Goal: Find specific page/section: Find specific page/section

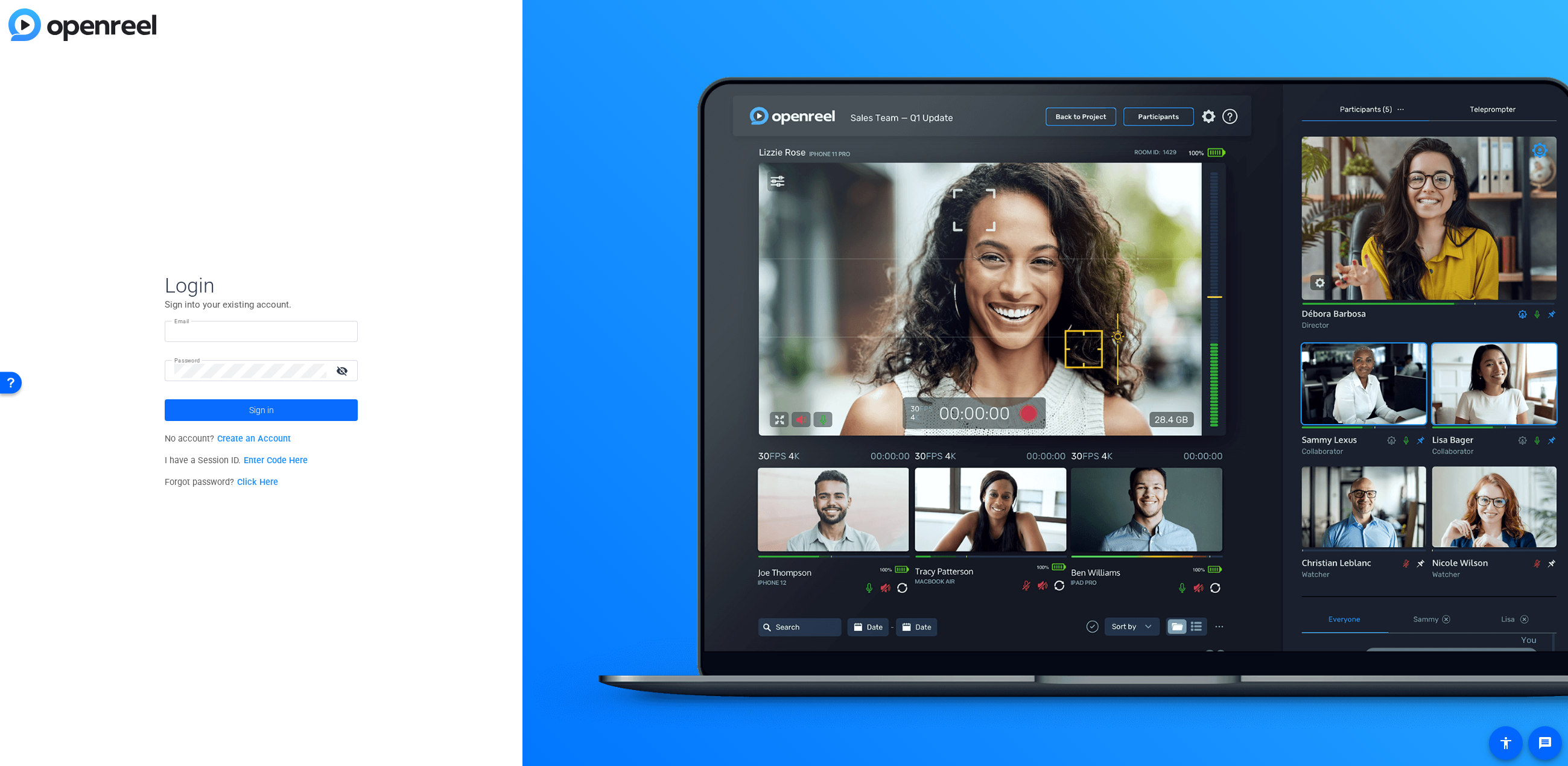
type input "[EMAIL_ADDRESS][DOMAIN_NAME]"
click at [273, 407] on span "Sign in" at bounding box center [261, 410] width 25 height 30
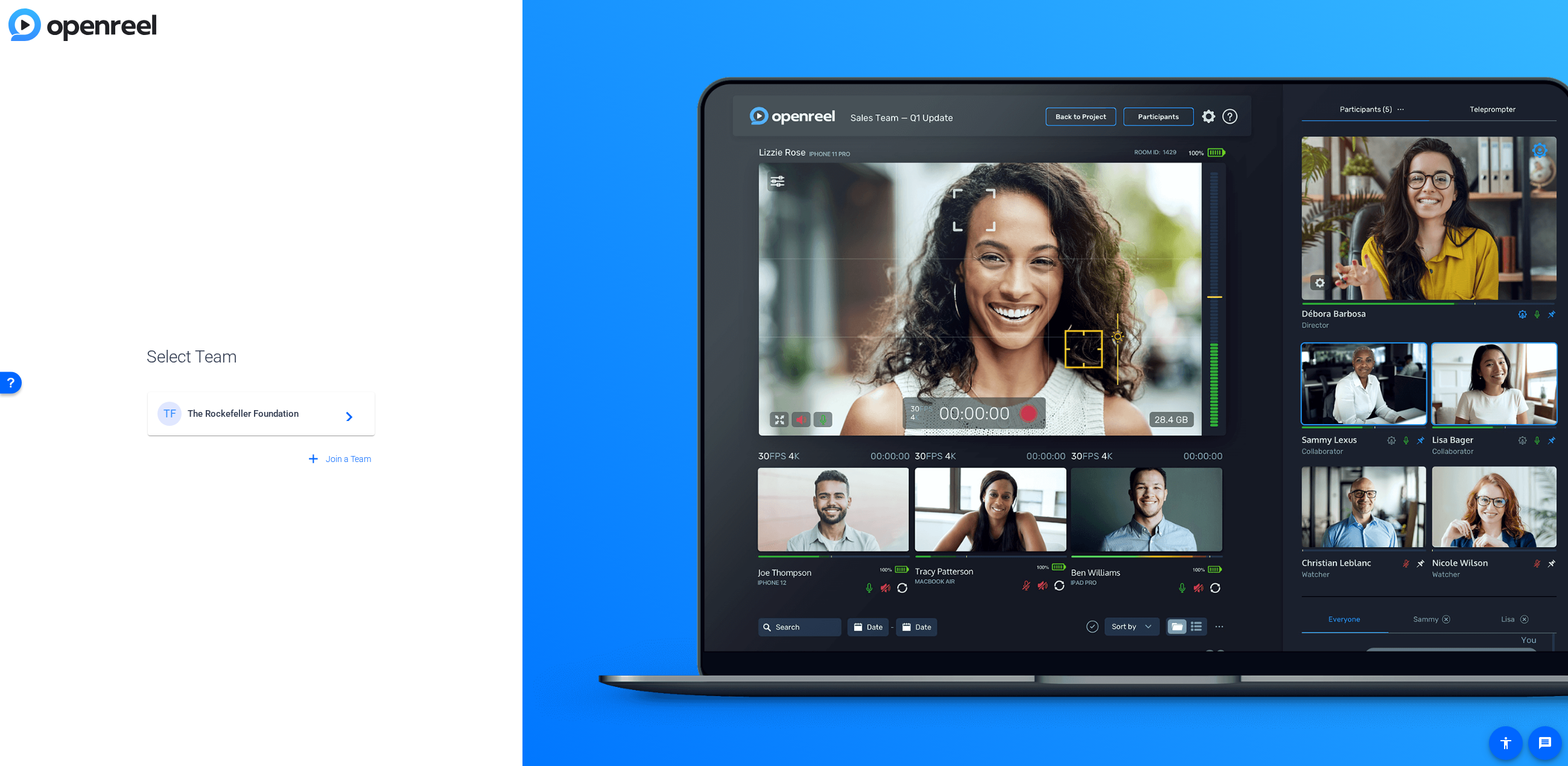
click at [242, 424] on div "TF The Rockefeller Foundation navigate_next" at bounding box center [261, 414] width 208 height 24
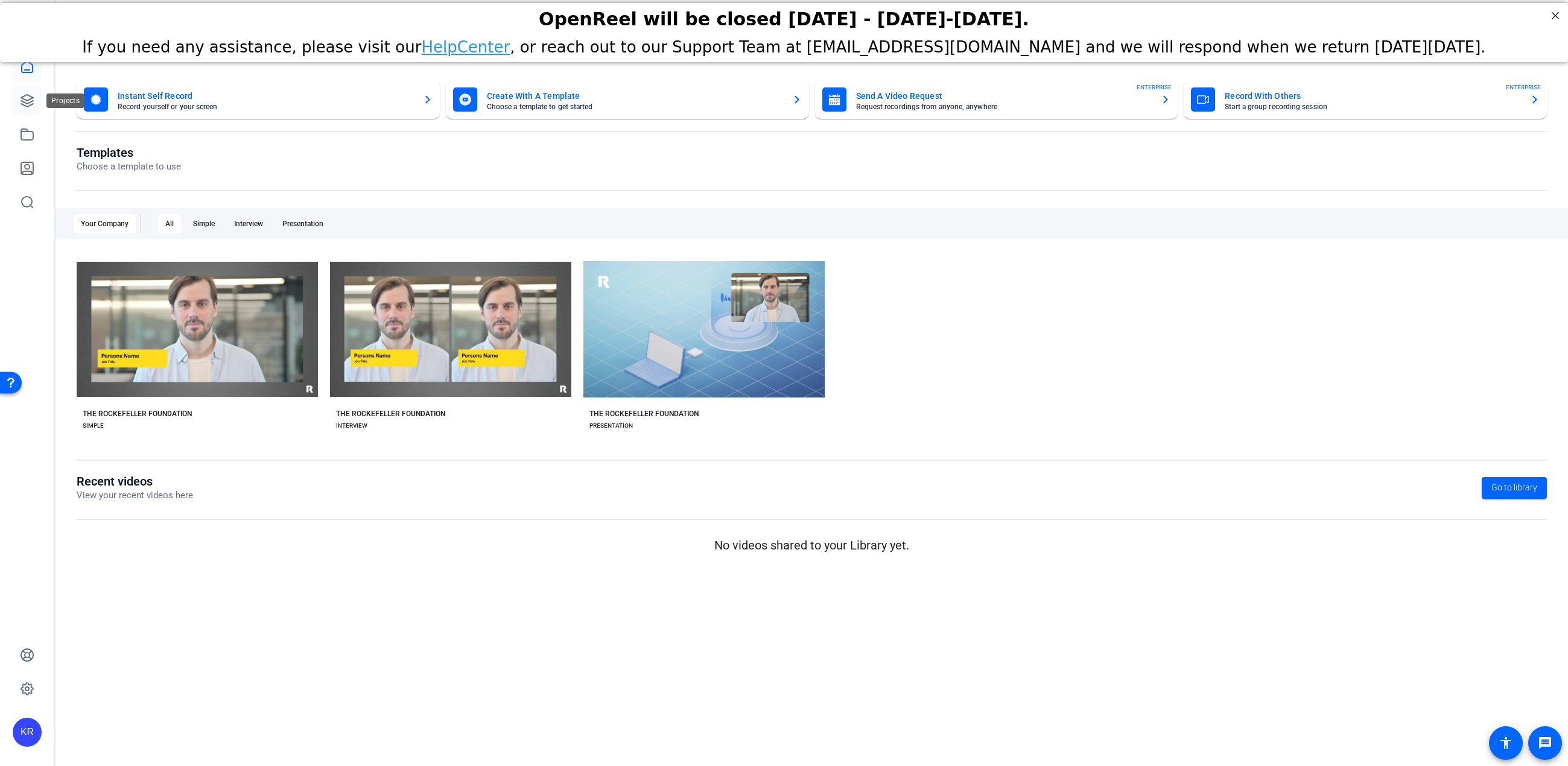
click at [31, 100] on icon at bounding box center [28, 101] width 12 height 12
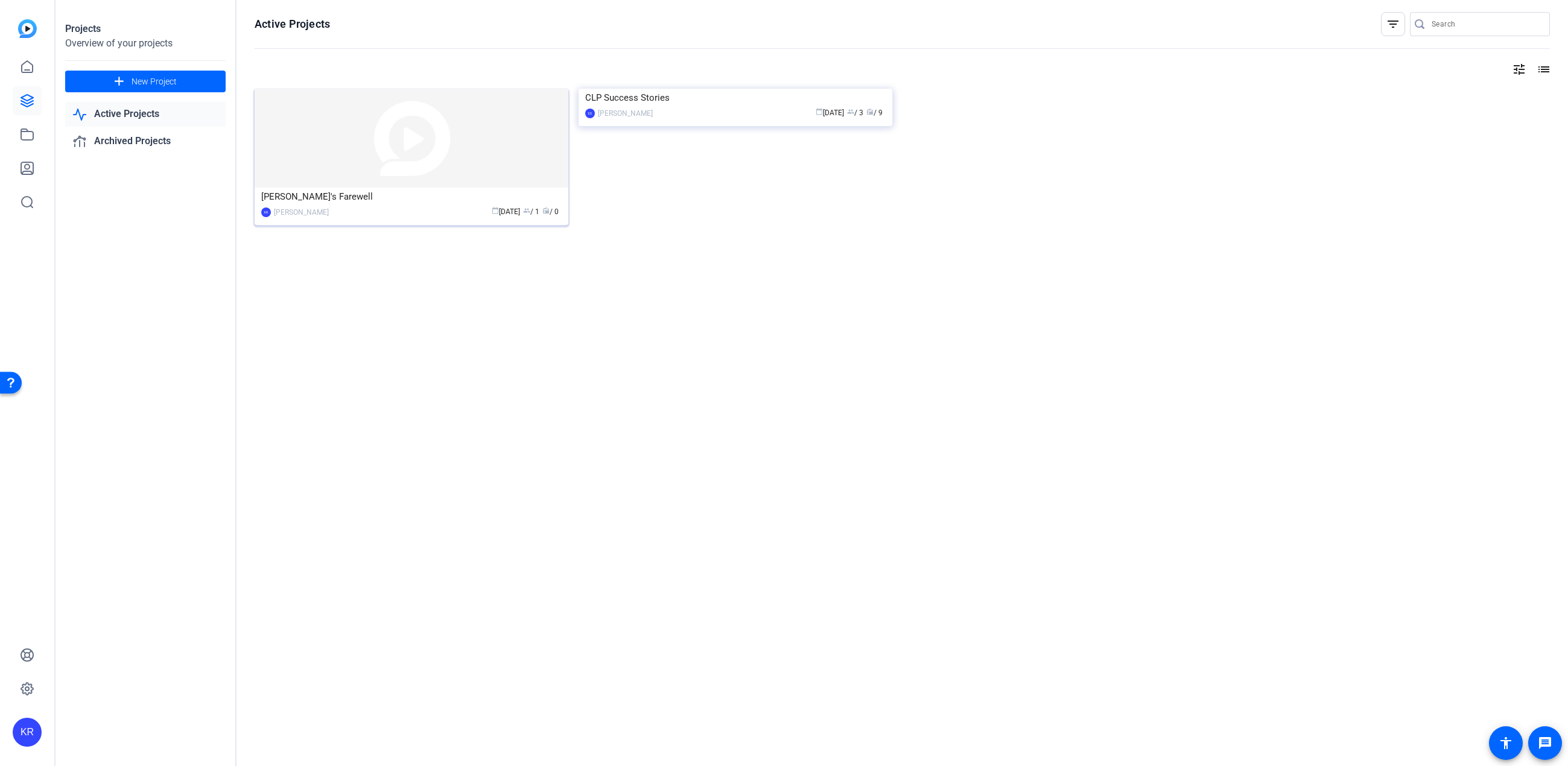
click at [390, 197] on div "[PERSON_NAME]'s Farewell" at bounding box center [411, 196] width 301 height 18
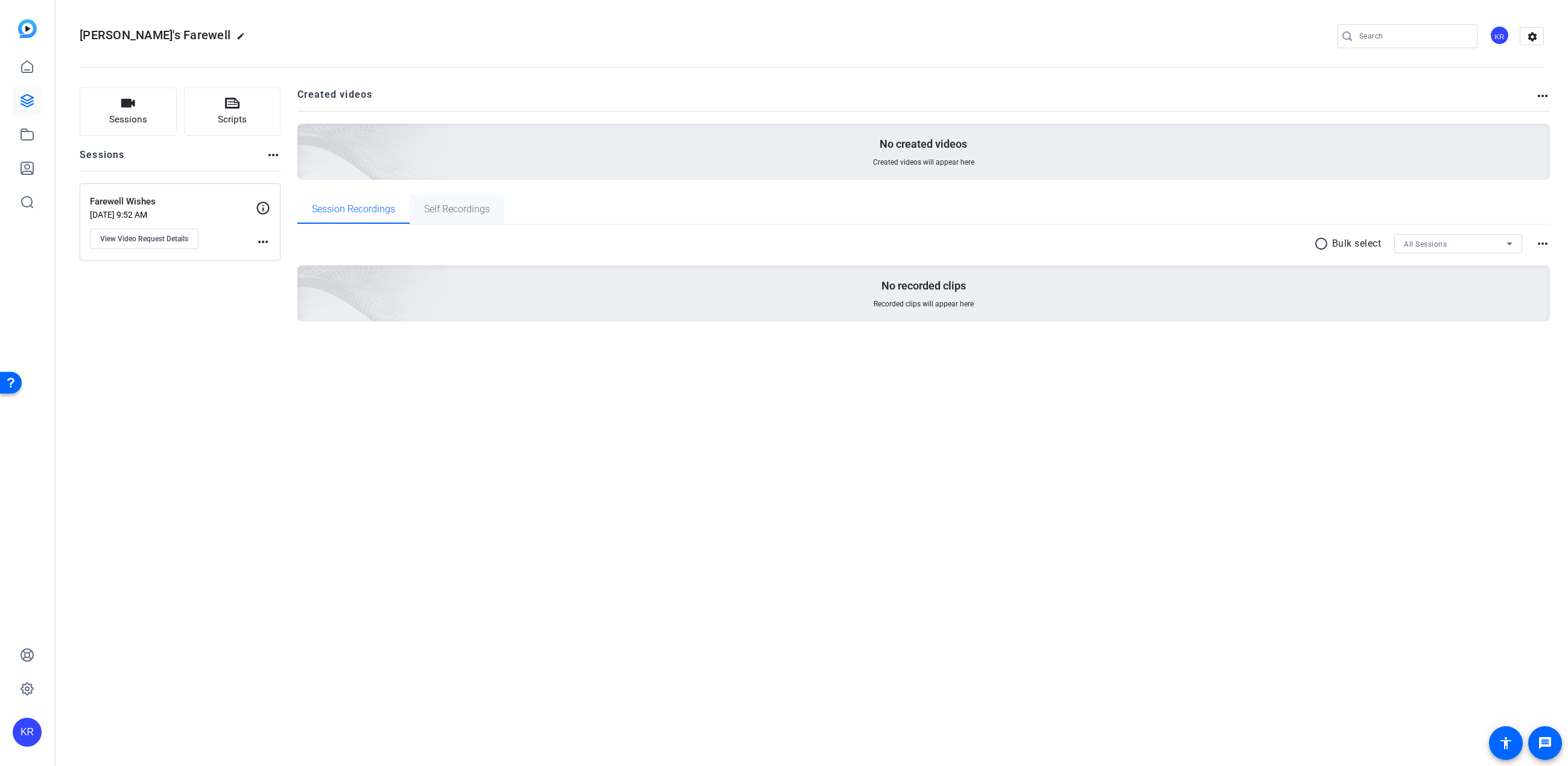
click at [461, 216] on span "Self Recordings" at bounding box center [457, 209] width 65 height 29
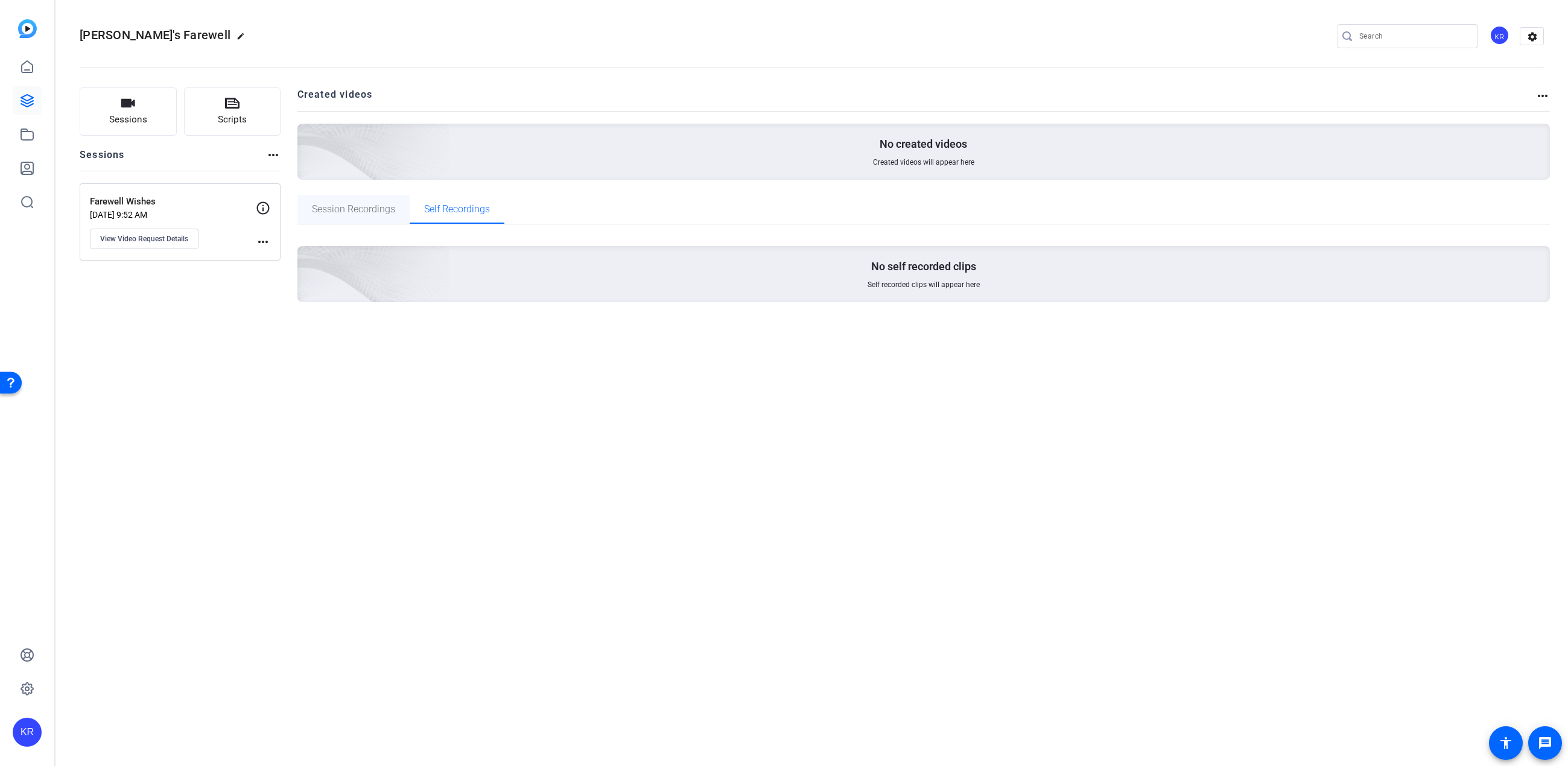
click at [327, 208] on span "Session Recordings" at bounding box center [353, 209] width 84 height 9
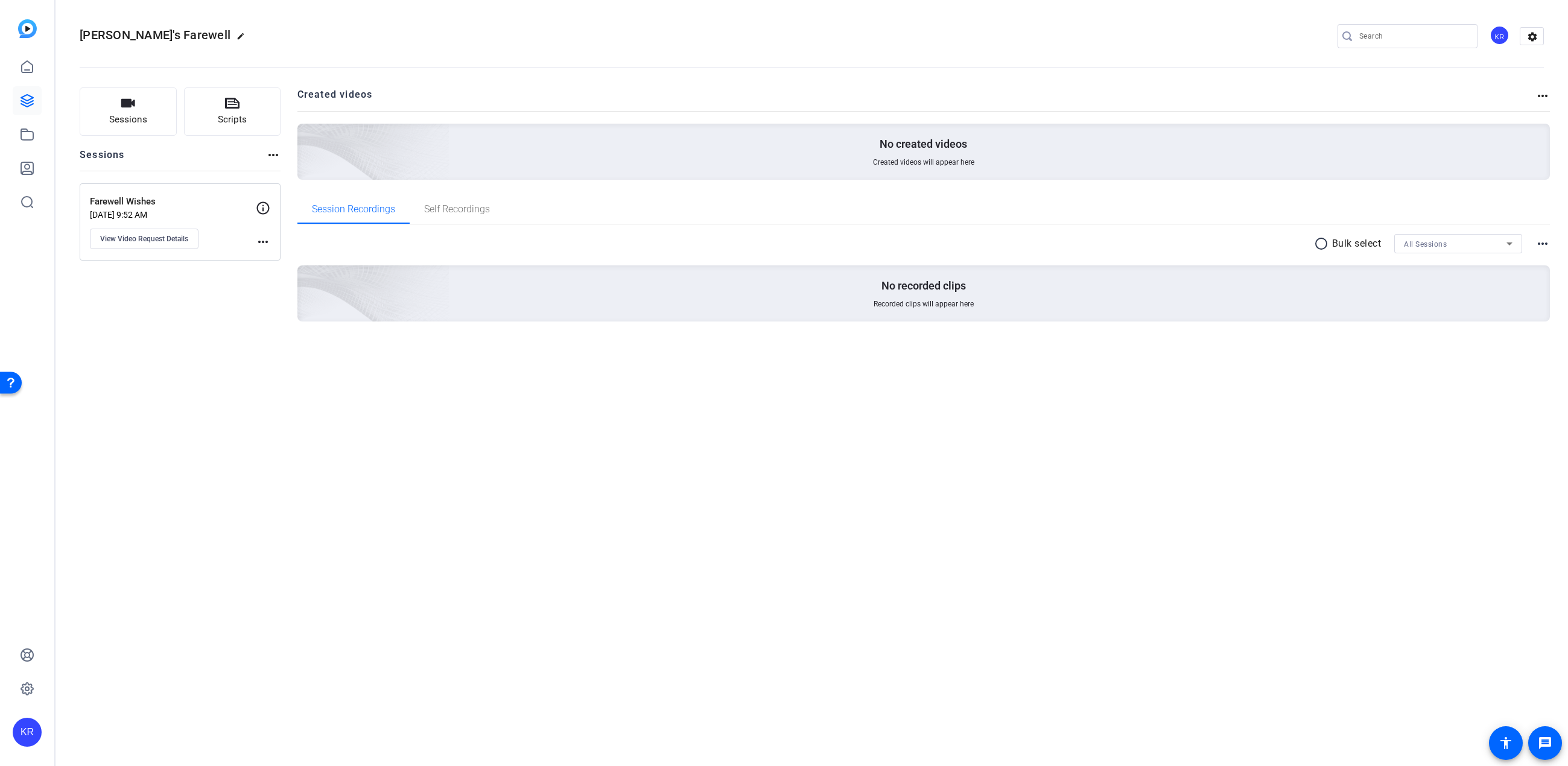
click at [218, 222] on div "Farewell Wishes [DATE] 9:52 AM View Video Request Details" at bounding box center [172, 221] width 166 height 54
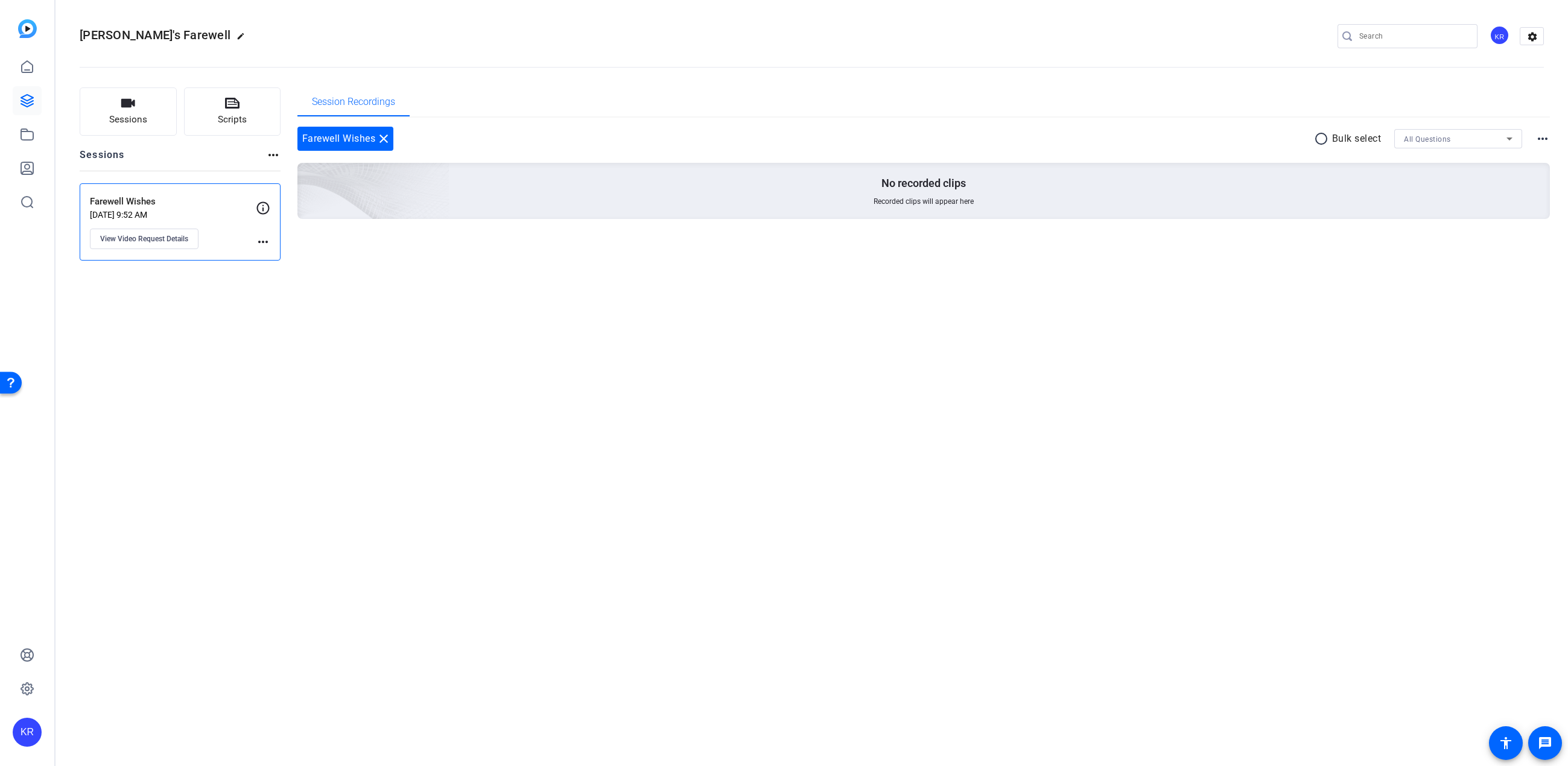
click at [264, 248] on mat-icon "more_horiz" at bounding box center [263, 241] width 15 height 15
click at [227, 298] on div at bounding box center [784, 383] width 1568 height 766
